Goal: Task Accomplishment & Management: Manage account settings

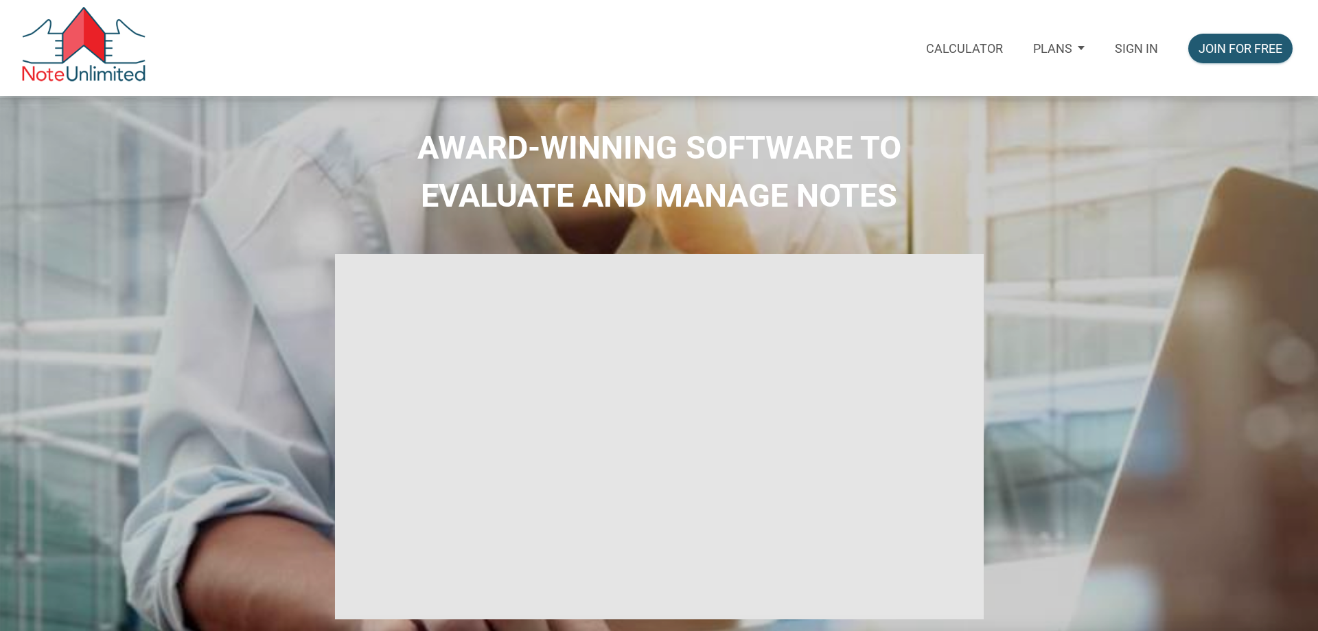
type input "Introduction to new features"
select select
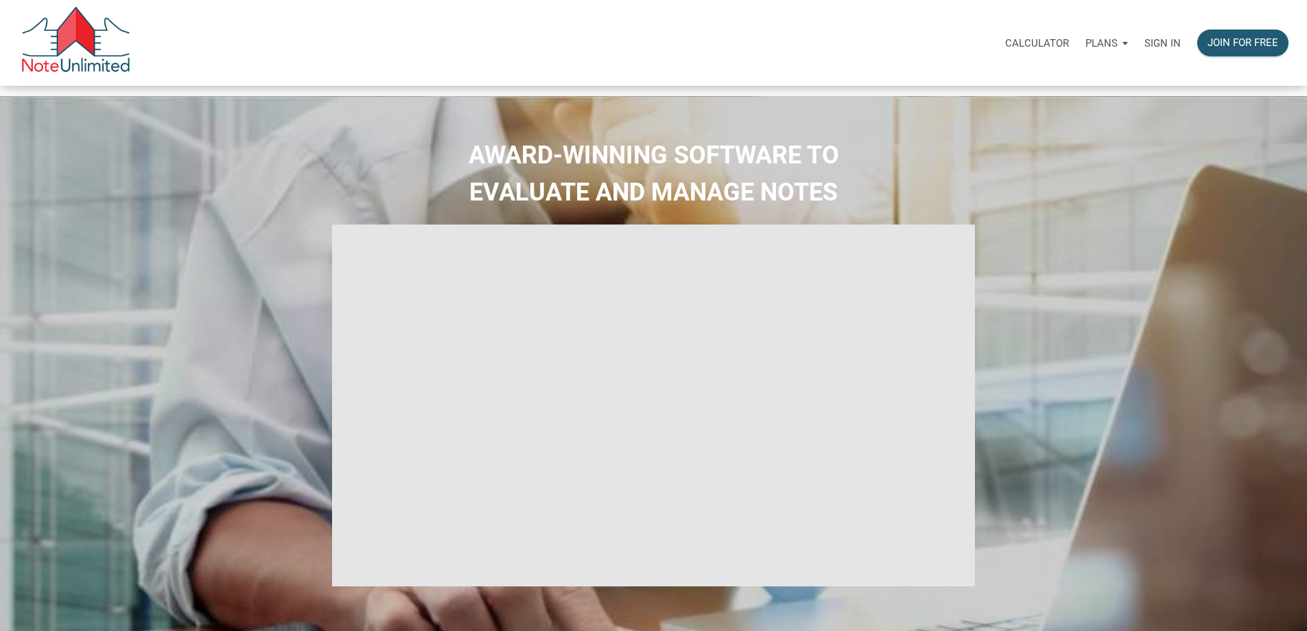
click at [1145, 42] on p "Sign in" at bounding box center [1163, 43] width 36 height 12
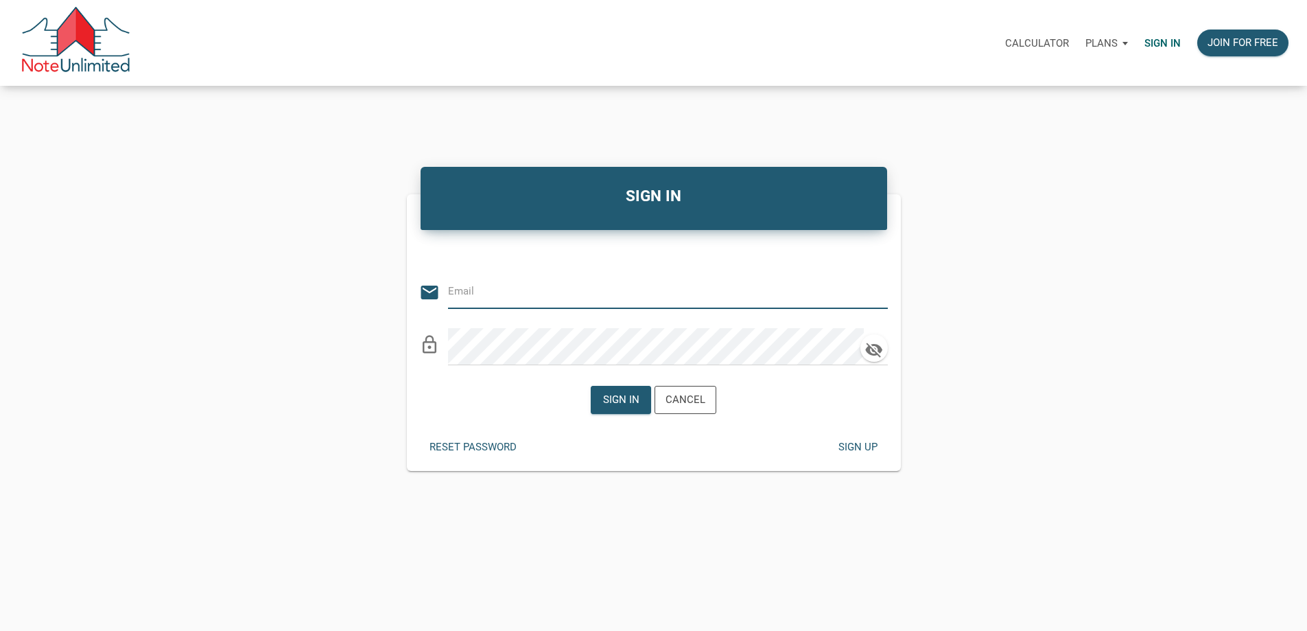
click at [517, 284] on input "email" at bounding box center [657, 291] width 419 height 31
type input "[PERSON_NAME][EMAIL_ADDRESS][DOMAIN_NAME]"
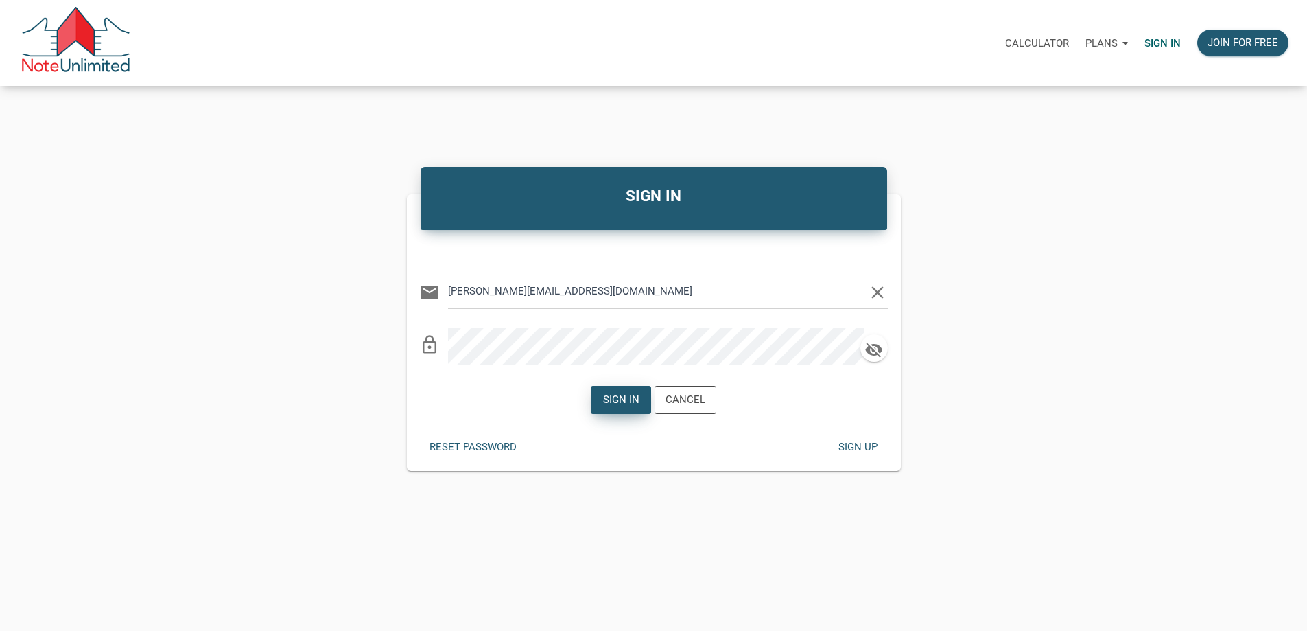
drag, startPoint x: 603, startPoint y: 417, endPoint x: 634, endPoint y: 419, distance: 31.0
click at [604, 408] on div "Sign in" at bounding box center [621, 400] width 36 height 16
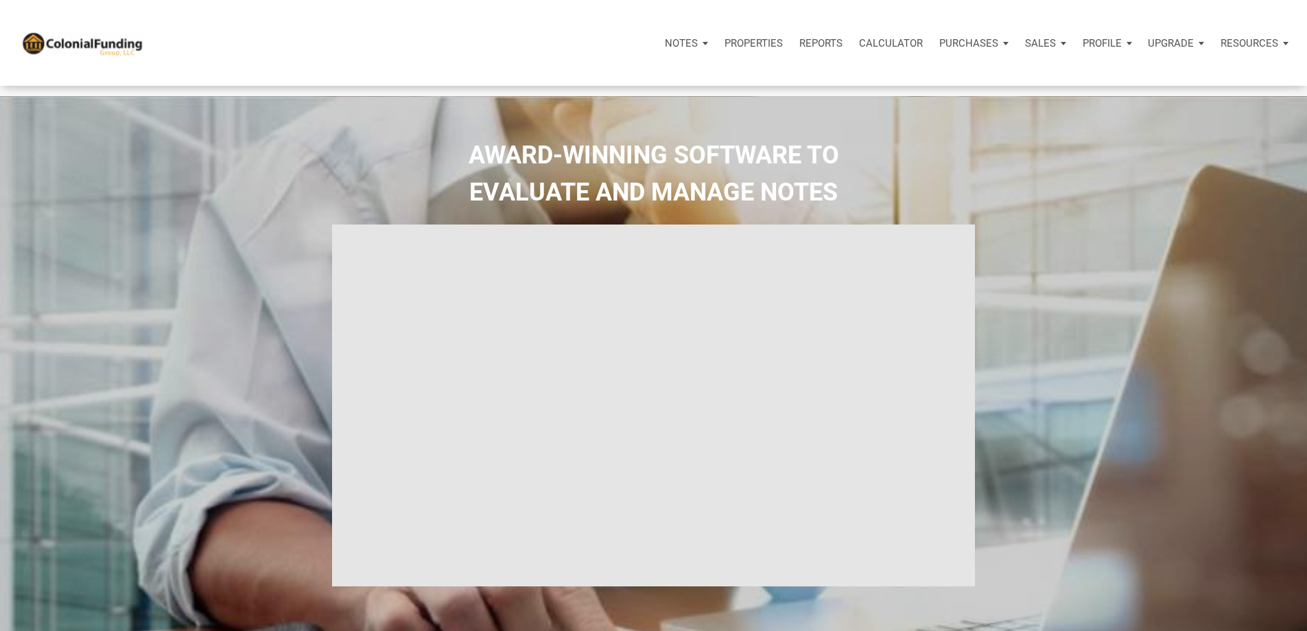
type input "Introduction to new features"
select select
click at [1083, 49] on p "Profile" at bounding box center [1102, 43] width 39 height 12
click at [1006, 94] on link "Settings" at bounding box center [1071, 80] width 130 height 28
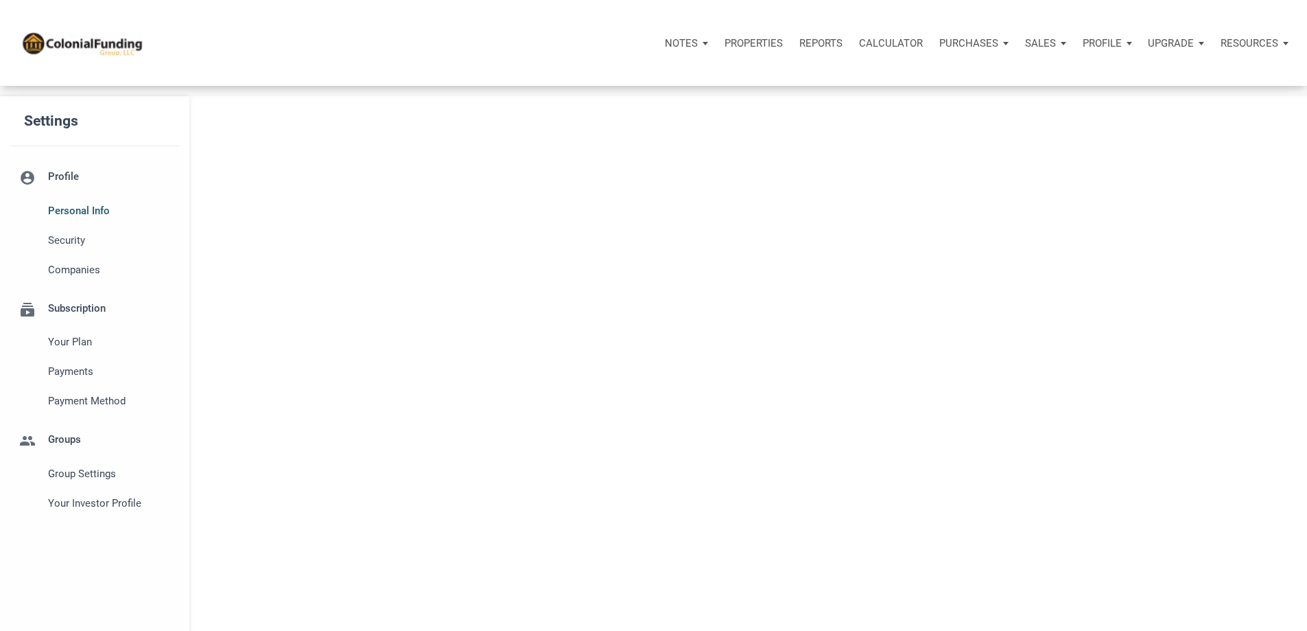
select select
type input "CARROLLTON"
select select
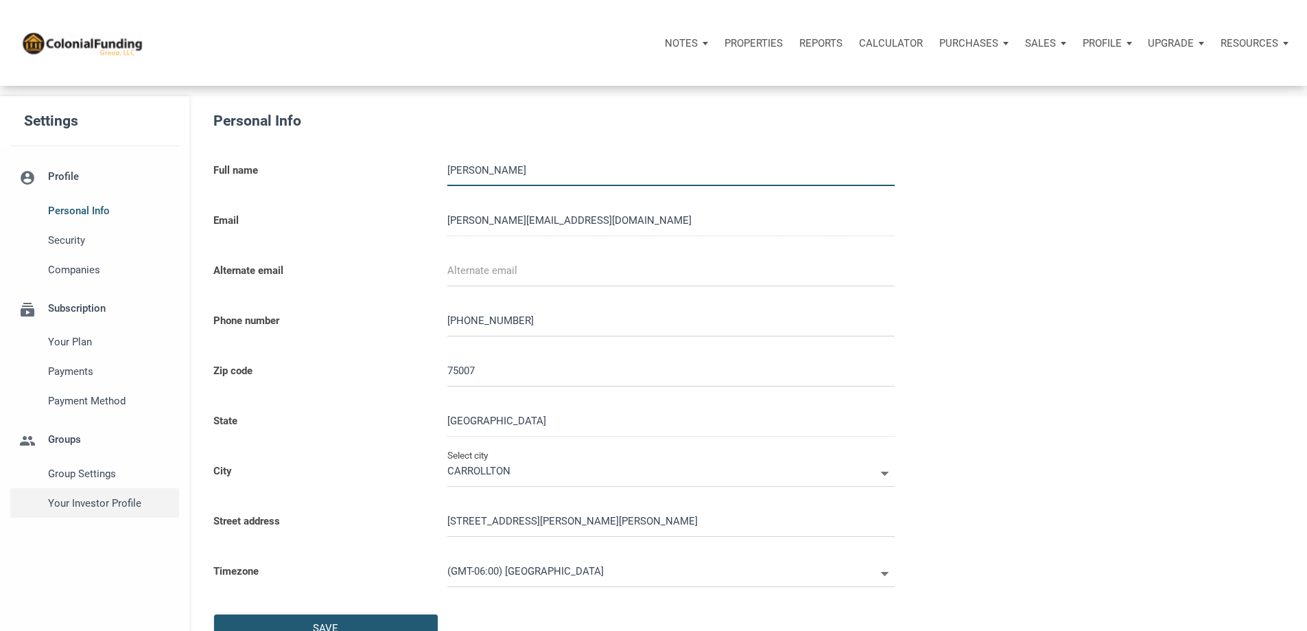
type input "2144769770"
select select
click at [65, 248] on span "Security" at bounding box center [110, 240] width 125 height 16
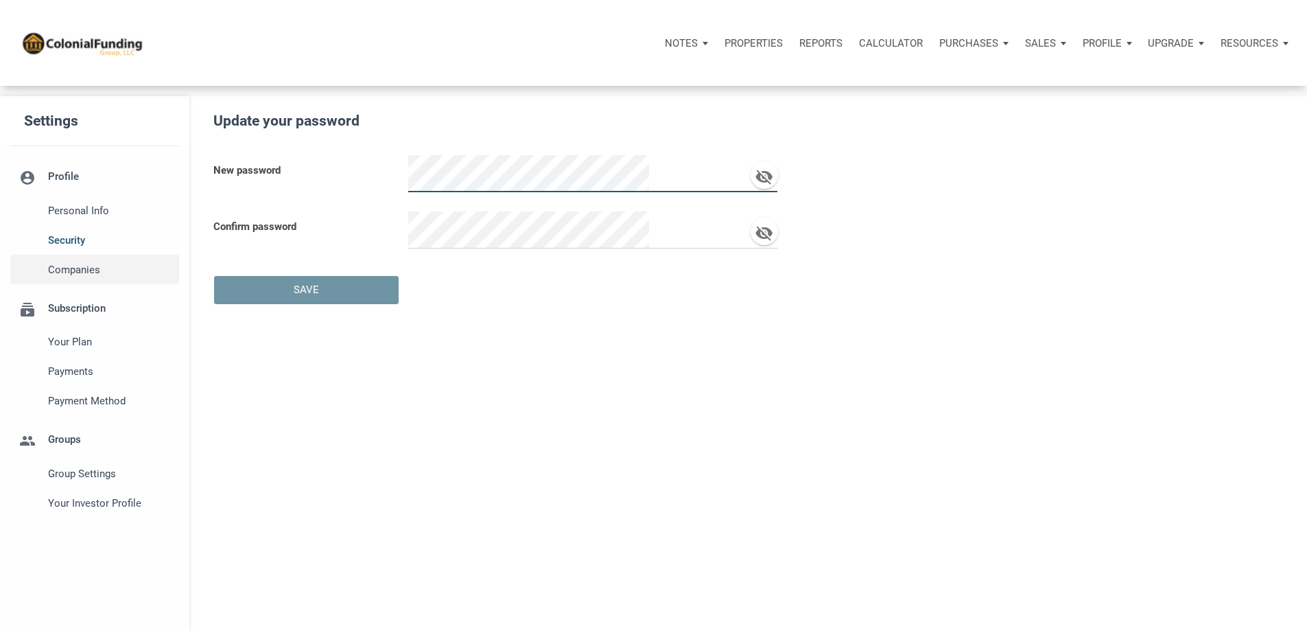
click at [75, 278] on span "Companies" at bounding box center [110, 269] width 125 height 16
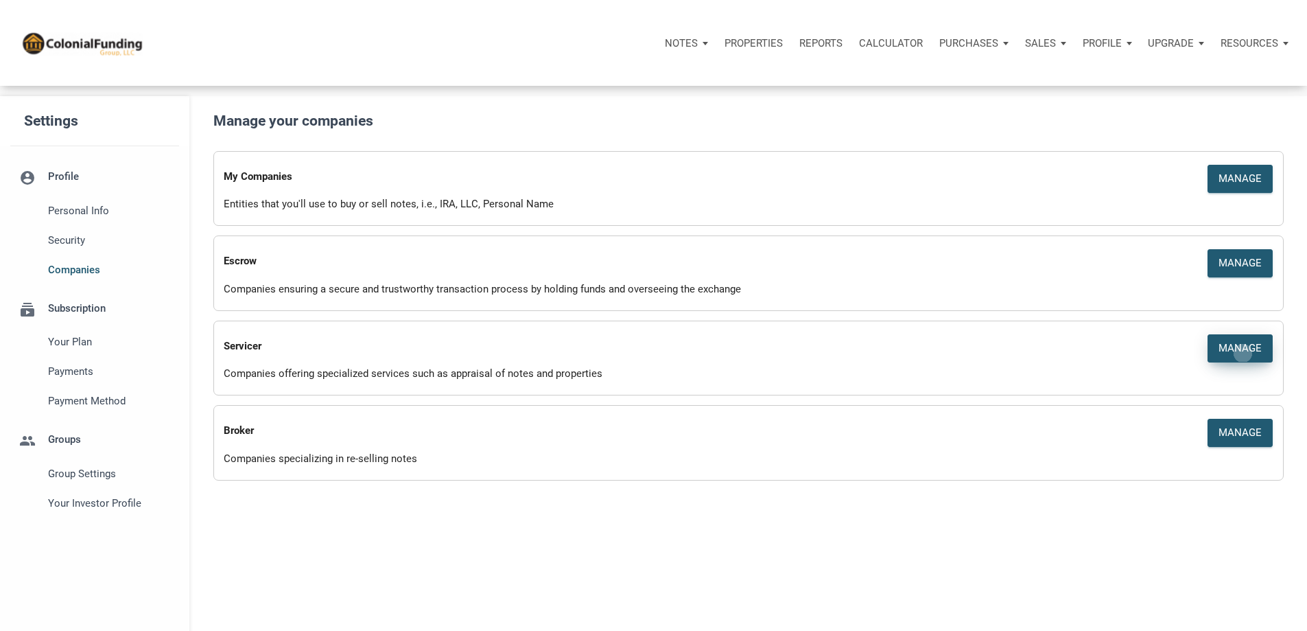
click at [1222, 356] on div "Manage" at bounding box center [1240, 348] width 43 height 16
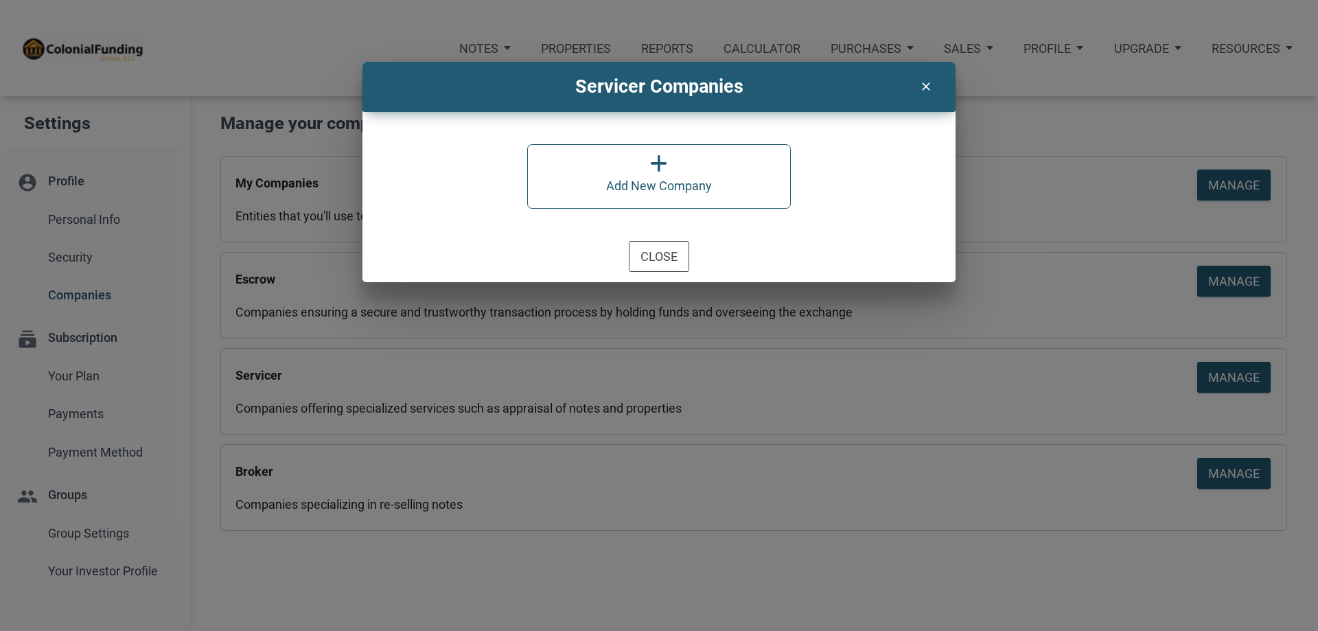
click at [665, 167] on icon at bounding box center [658, 164] width 17 height 20
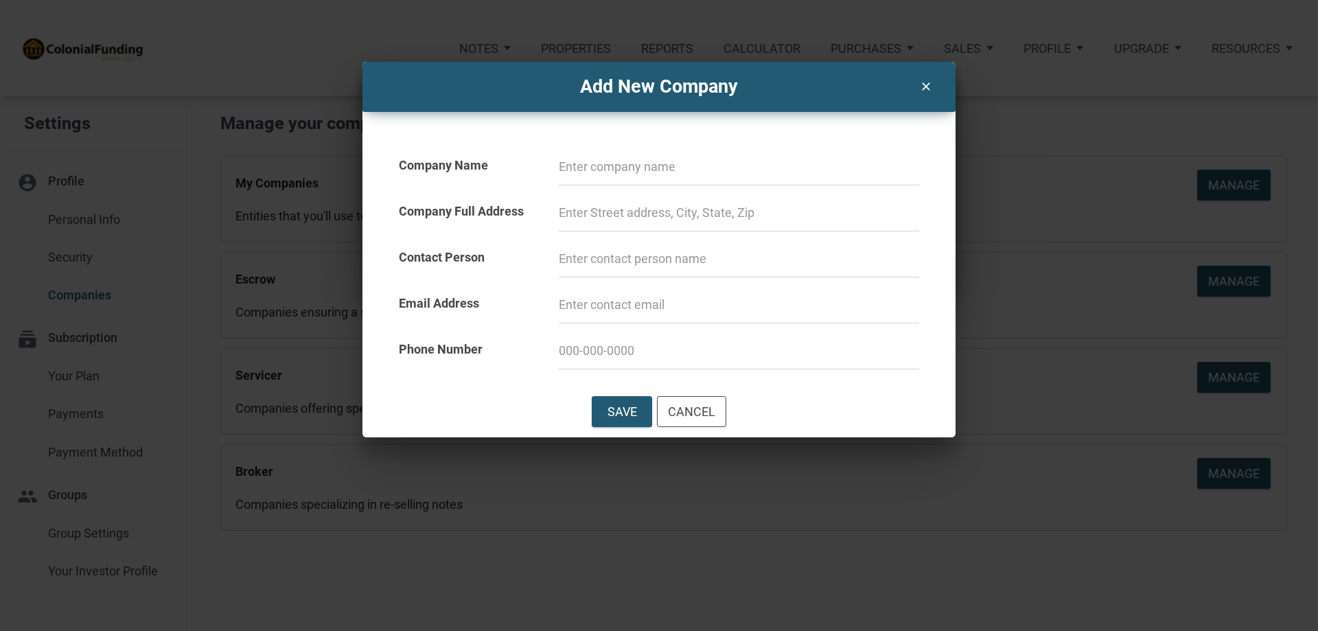
click at [594, 165] on input at bounding box center [739, 166] width 360 height 37
type input "Provident"
click at [668, 222] on input at bounding box center [739, 212] width 360 height 37
click at [606, 255] on input at bounding box center [739, 258] width 360 height 37
click at [600, 304] on input at bounding box center [739, 304] width 360 height 37
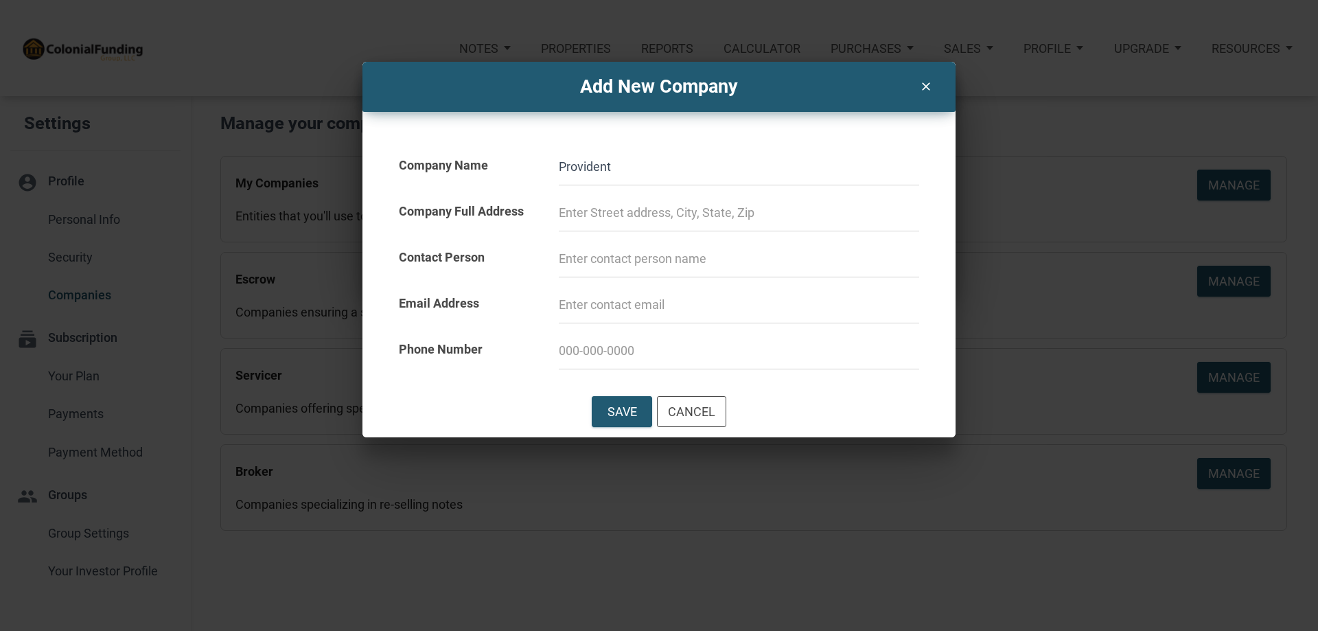
click at [579, 349] on input at bounding box center [739, 350] width 360 height 37
click at [588, 305] on input at bounding box center [739, 304] width 360 height 37
paste input "[PHONE_NUMBER]"
type input "[PHONE_NUMBER]"
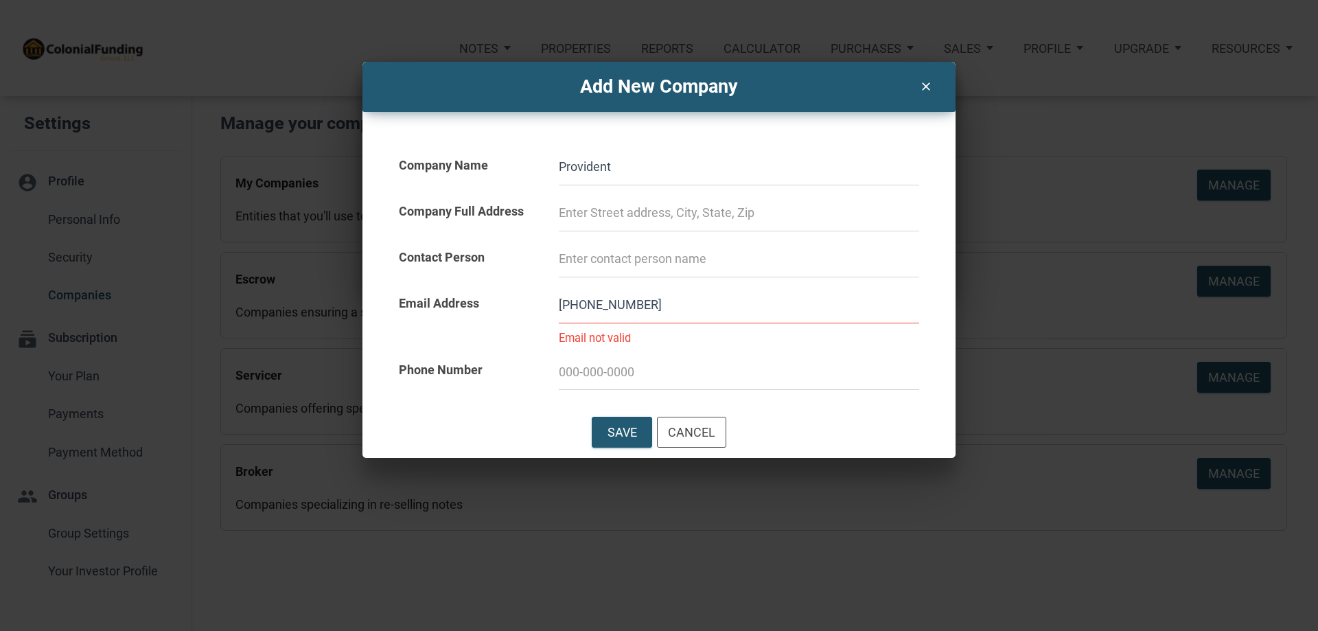
drag, startPoint x: 651, startPoint y: 301, endPoint x: 532, endPoint y: 302, distance: 119.4
click at [532, 302] on div "Email Address [PHONE_NUMBER] Email not valid" at bounding box center [659, 310] width 534 height 67
click at [568, 373] on input at bounding box center [739, 371] width 360 height 37
paste input "[PHONE_NUMBER]"
type input "[PHONE_NUMBER]"
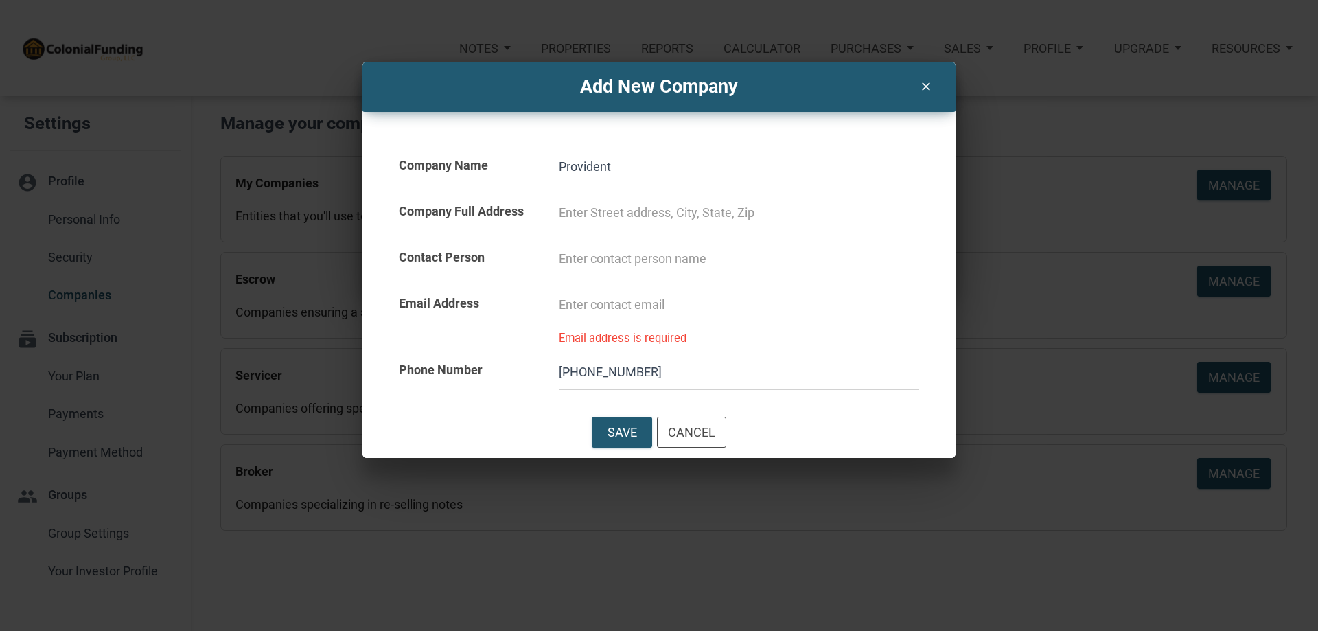
click at [585, 305] on input at bounding box center [739, 304] width 360 height 37
paste input "[EMAIL_ADDRESS][DOMAIN_NAME]"
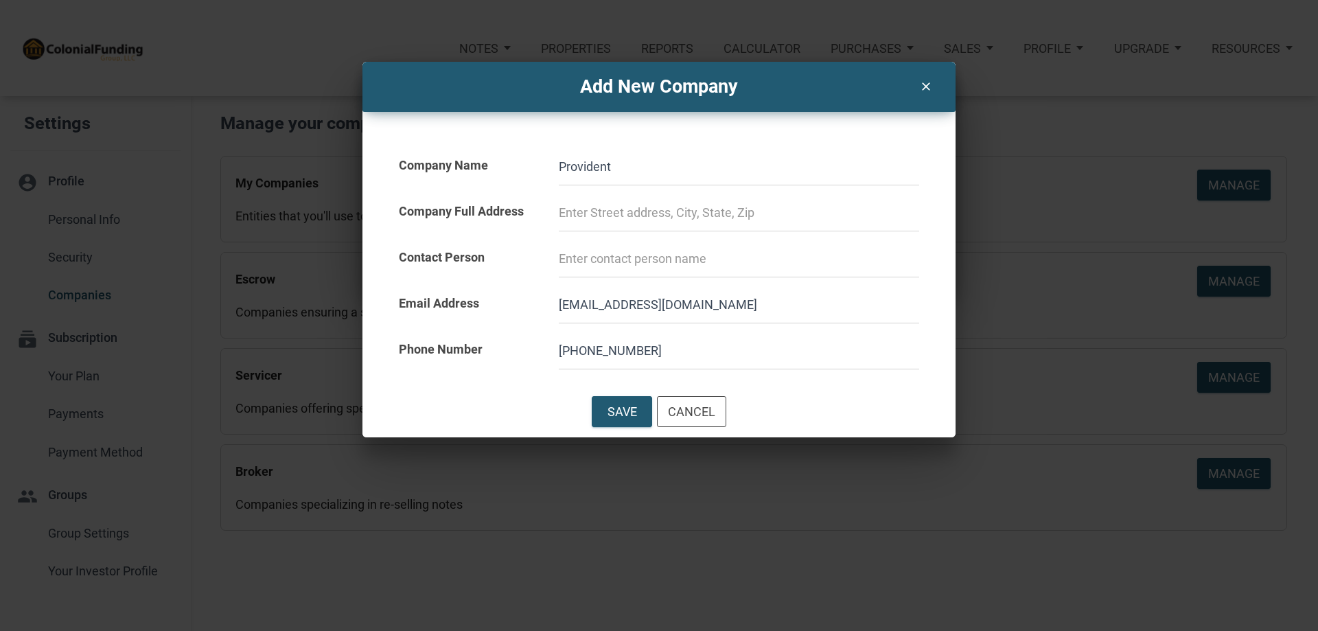
type input "[EMAIL_ADDRESS][DOMAIN_NAME]"
click at [610, 261] on input at bounding box center [739, 258] width 360 height 37
click at [624, 213] on input at bounding box center [739, 212] width 360 height 37
paste input "[STREET_ADDRESS][PERSON_NAME]"
type input "[STREET_ADDRESS][PERSON_NAME]"
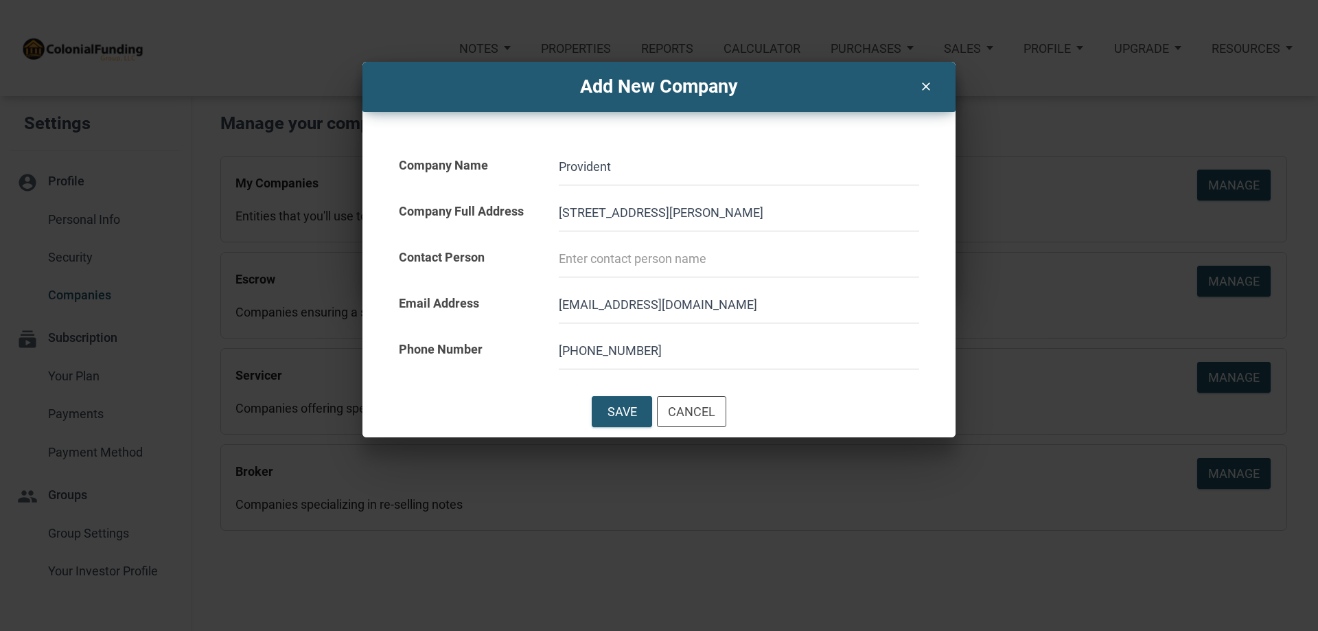
click at [617, 259] on input at bounding box center [739, 258] width 360 height 37
click at [638, 163] on input "Provident" at bounding box center [739, 166] width 360 height 37
type input "Provident Loan Servicing"
click at [596, 407] on div "Save" at bounding box center [621, 412] width 59 height 30
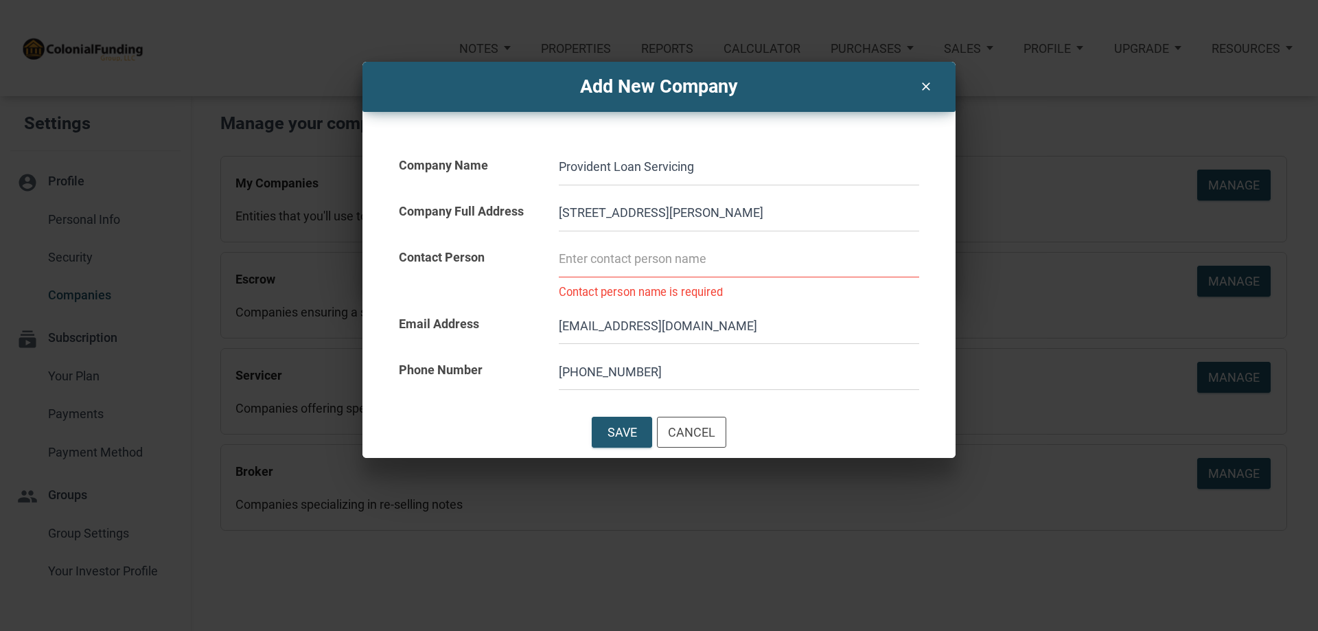
click at [597, 257] on input at bounding box center [739, 258] width 360 height 37
paste input "[EMAIL_ADDRESS][DOMAIN_NAME] or"
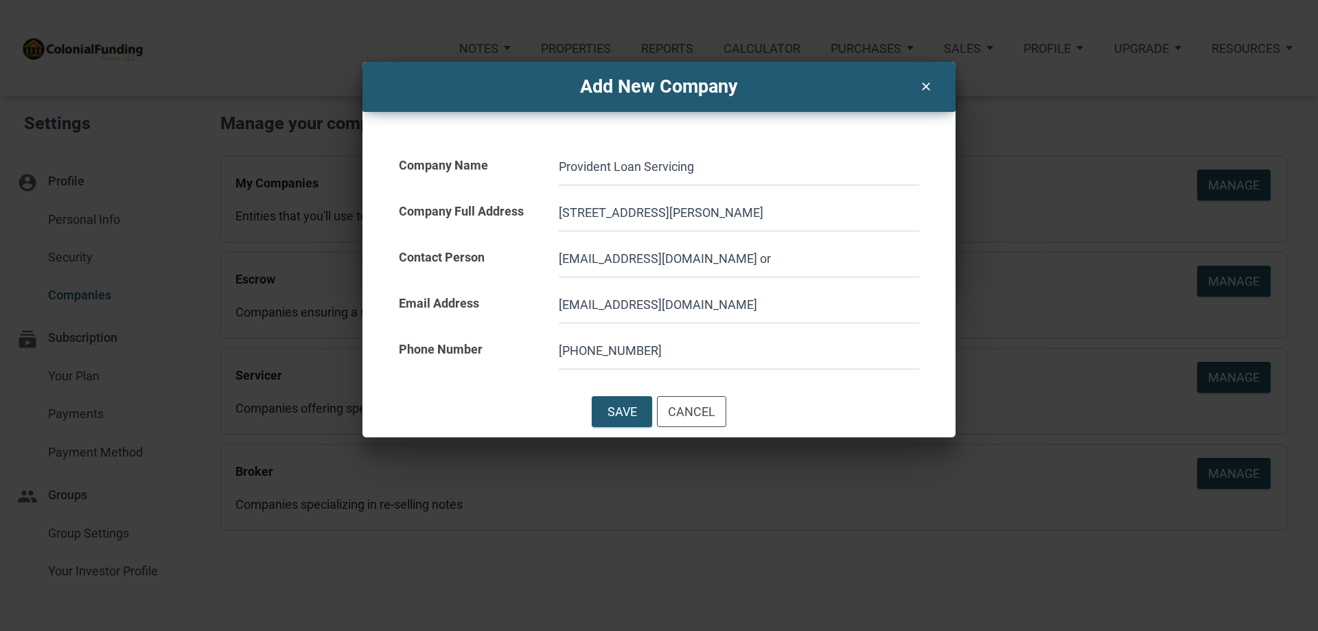
type input "[EMAIL_ADDRESS][DOMAIN_NAME] or"
click at [735, 163] on input "Provident Loan Servicing" at bounding box center [739, 166] width 360 height 37
paste input "I1931"
type input "Provident Loan Servicing (H3 Investments - I1931)"
click at [608, 412] on div "Save" at bounding box center [622, 411] width 30 height 19
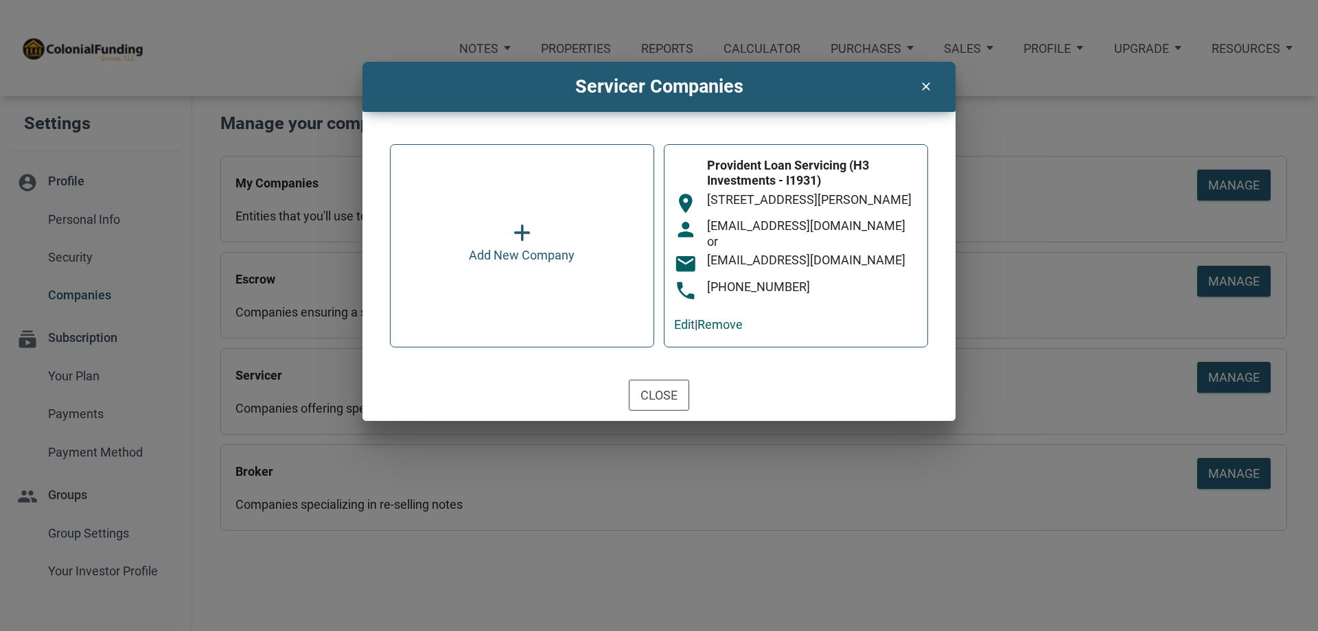
click at [931, 84] on icon "clear" at bounding box center [925, 84] width 16 height 19
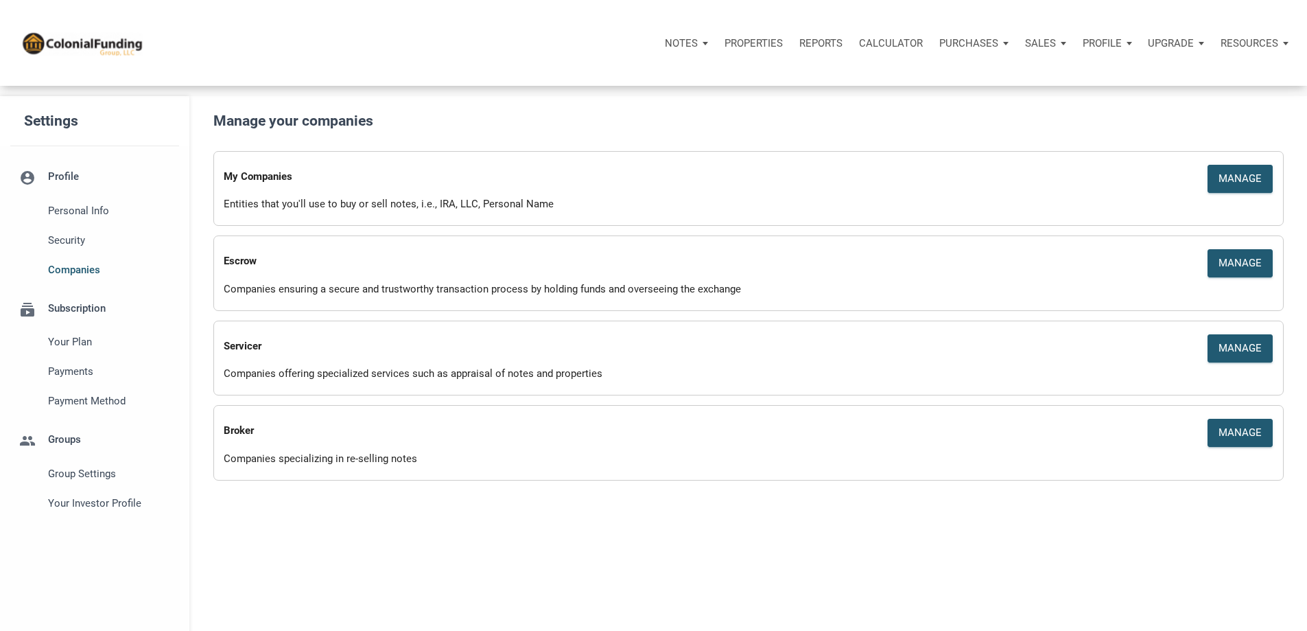
click at [698, 51] on div "Purchases" at bounding box center [681, 43] width 33 height 16
click at [883, 94] on link "Offers" at bounding box center [948, 80] width 130 height 28
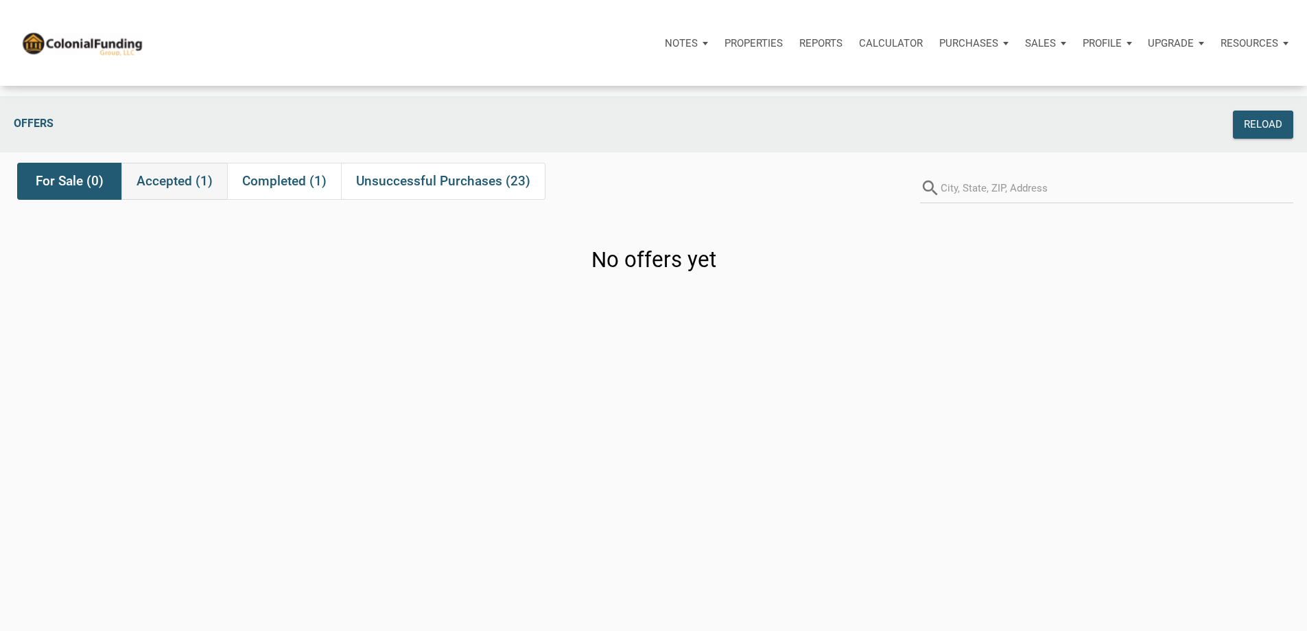
click at [156, 187] on span "Accepted (1)" at bounding box center [175, 181] width 76 height 16
